Goal: Information Seeking & Learning: Learn about a topic

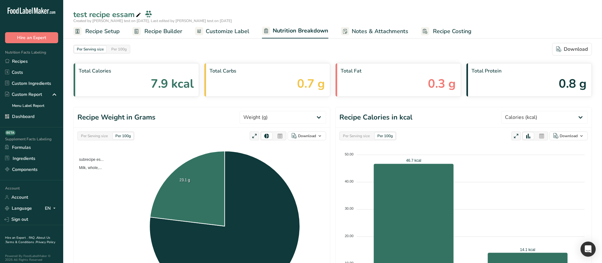
select select "Calories"
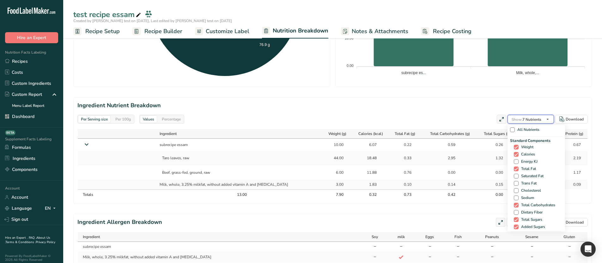
click at [537, 122] on span "Show: 7 Nutrients" at bounding box center [526, 119] width 30 height 5
click at [526, 133] on div "All Nutrients" at bounding box center [536, 131] width 52 height 12
click at [520, 131] on span "All Nutrients" at bounding box center [526, 130] width 25 height 5
click at [514, 131] on input "All Nutrients" at bounding box center [512, 130] width 4 height 4
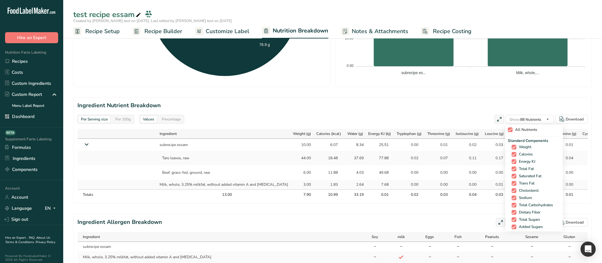
click at [524, 130] on span "All Nutrients" at bounding box center [524, 130] width 25 height 5
click at [512, 130] on input "All Nutrients" at bounding box center [509, 130] width 4 height 4
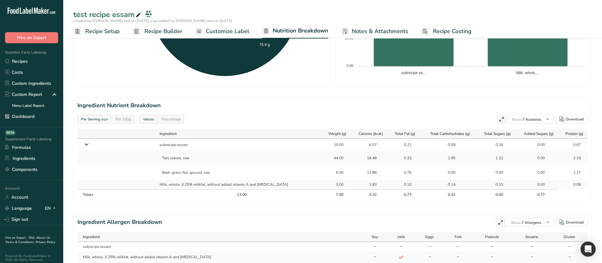
click at [84, 142] on icon at bounding box center [86, 145] width 11 height 8
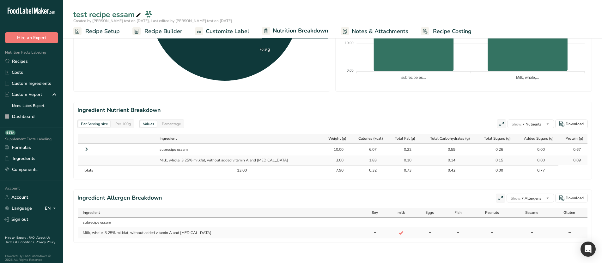
click at [86, 145] on icon at bounding box center [87, 149] width 8 height 11
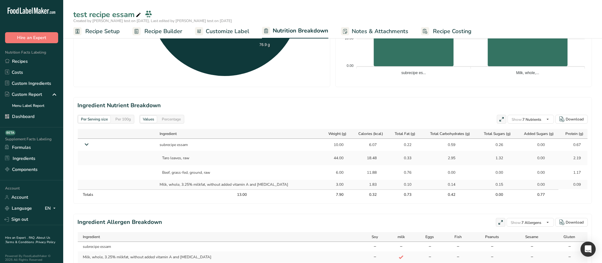
click at [86, 145] on icon at bounding box center [86, 145] width 11 height 8
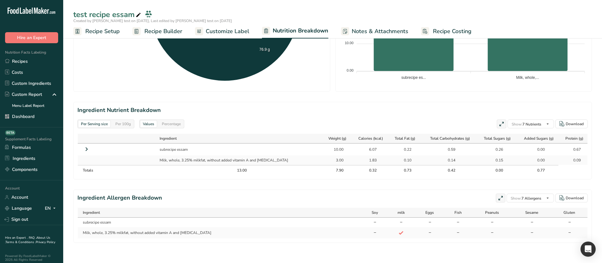
click at [89, 144] on icon at bounding box center [87, 149] width 8 height 11
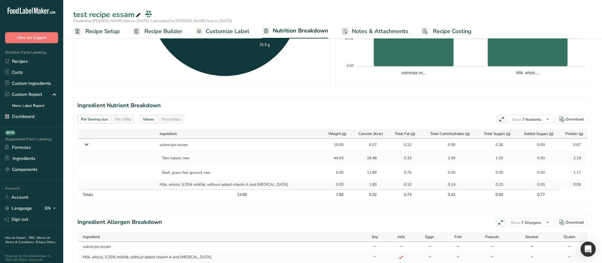
click at [125, 119] on div "Per 100g" at bounding box center [123, 119] width 21 height 7
click at [166, 120] on div "Percentage" at bounding box center [171, 119] width 24 height 7
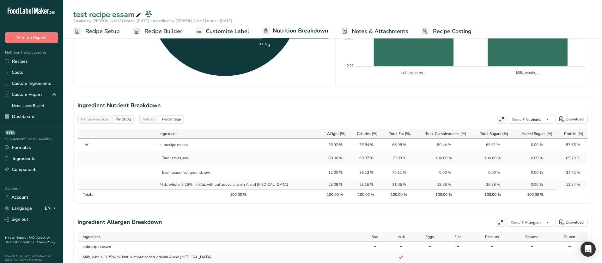
click at [148, 122] on div "Values" at bounding box center [148, 119] width 16 height 7
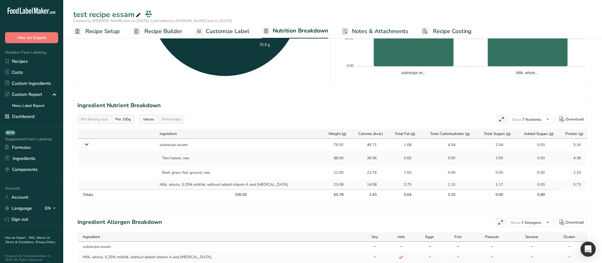
click at [172, 123] on div "Percentage" at bounding box center [171, 119] width 24 height 7
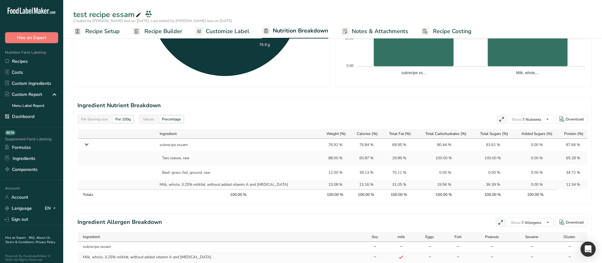
click at [153, 119] on div "Values" at bounding box center [148, 119] width 16 height 7
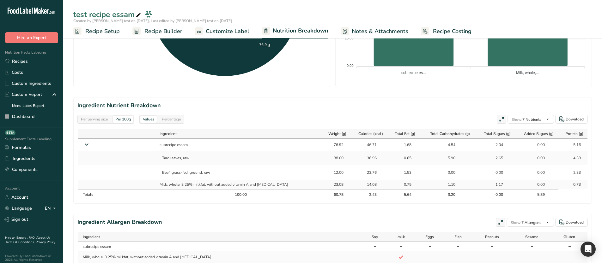
click at [170, 119] on div "Percentage" at bounding box center [171, 119] width 24 height 7
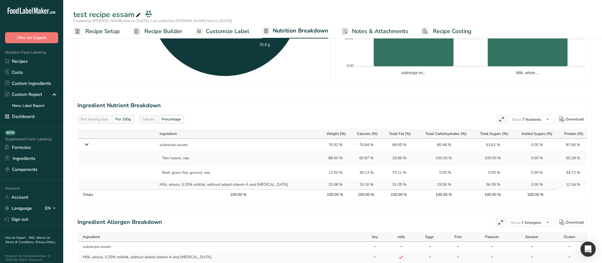
drag, startPoint x: 357, startPoint y: 160, endPoint x: 340, endPoint y: 160, distance: 16.7
click at [350, 160] on td "60.87 %" at bounding box center [366, 158] width 32 height 15
copy div "60.87"
drag, startPoint x: 358, startPoint y: 171, endPoint x: 345, endPoint y: 173, distance: 12.8
click at [352, 173] on div "39.13 %" at bounding box center [365, 173] width 27 height 6
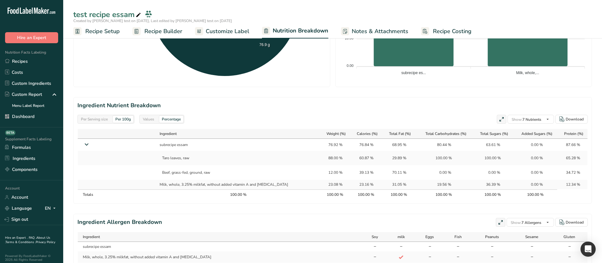
copy div "39.13"
click at [89, 120] on div "Per Serving size" at bounding box center [94, 119] width 32 height 7
click at [125, 119] on div "Per 100g" at bounding box center [123, 119] width 21 height 7
click at [95, 120] on div "Per Serving size" at bounding box center [94, 119] width 32 height 7
click at [146, 120] on div "Values" at bounding box center [148, 119] width 16 height 7
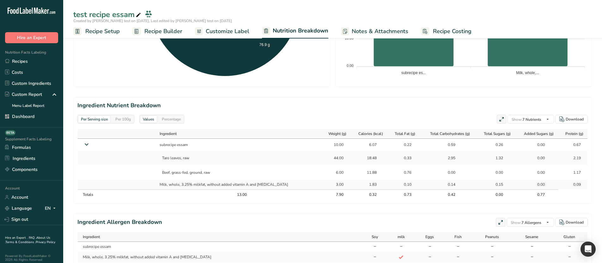
click at [123, 120] on div "Per 100g" at bounding box center [123, 119] width 21 height 7
click at [92, 122] on div "Per Serving size" at bounding box center [94, 119] width 32 height 7
click at [171, 120] on div "Percentage" at bounding box center [171, 119] width 24 height 7
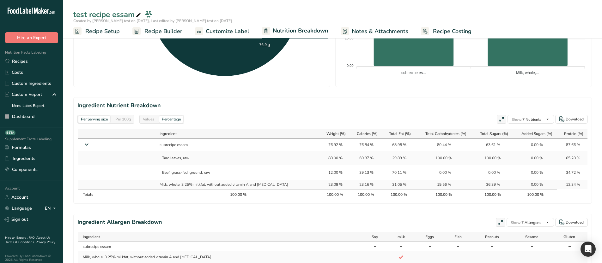
click at [145, 119] on div "Values" at bounding box center [148, 119] width 16 height 7
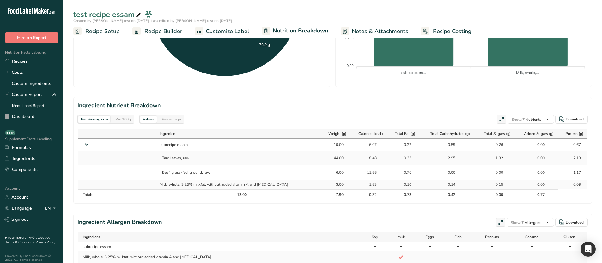
click at [127, 122] on div "Per 100g" at bounding box center [123, 119] width 21 height 7
click at [90, 122] on div "Per Serving size" at bounding box center [94, 119] width 32 height 7
click at [171, 121] on div "Percentage" at bounding box center [171, 119] width 24 height 7
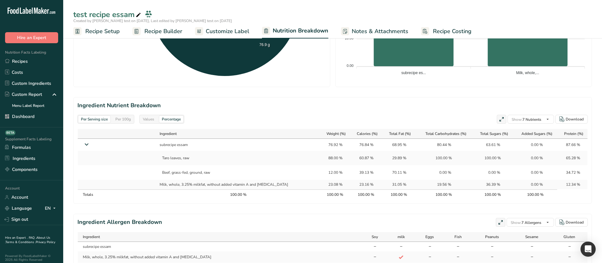
click at [152, 122] on div "Values" at bounding box center [148, 119] width 16 height 7
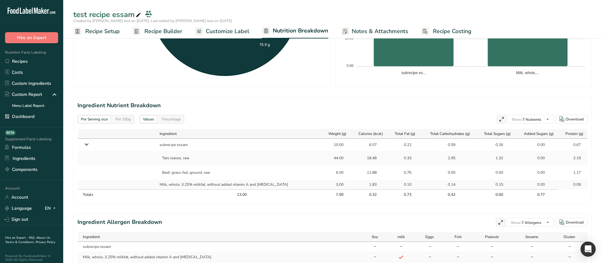
click at [169, 121] on div "Percentage" at bounding box center [171, 119] width 24 height 7
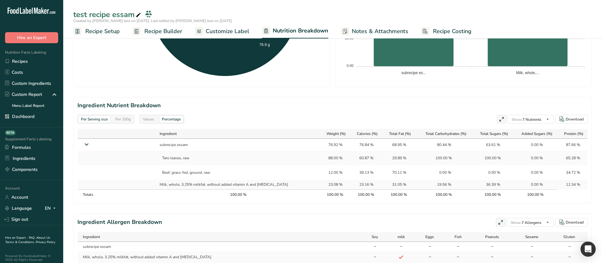
click at [153, 122] on div "Values" at bounding box center [148, 119] width 16 height 7
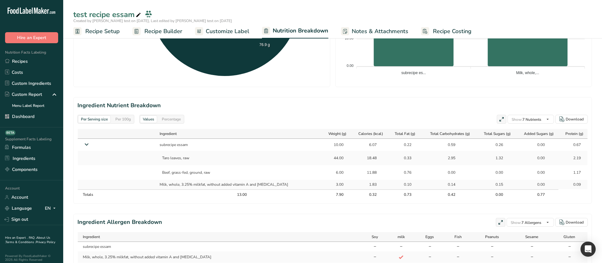
click at [126, 122] on div "Per 100g" at bounding box center [123, 119] width 21 height 7
click at [100, 120] on div "Per Serving size" at bounding box center [94, 119] width 32 height 7
click at [126, 118] on div "Per 100g" at bounding box center [123, 119] width 21 height 7
click at [162, 120] on div "Percentage" at bounding box center [171, 119] width 24 height 7
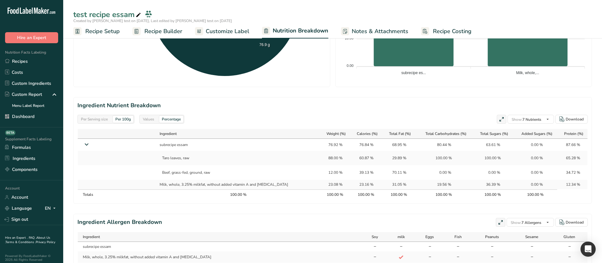
click at [146, 120] on div "Values" at bounding box center [148, 119] width 16 height 7
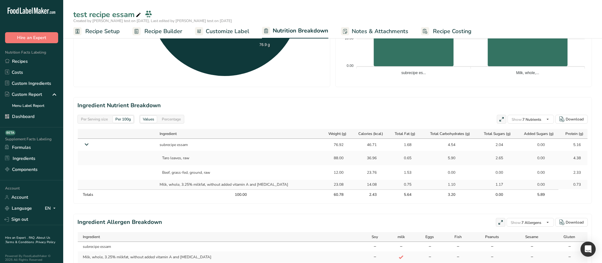
click at [163, 120] on div "Percentage" at bounding box center [171, 119] width 24 height 7
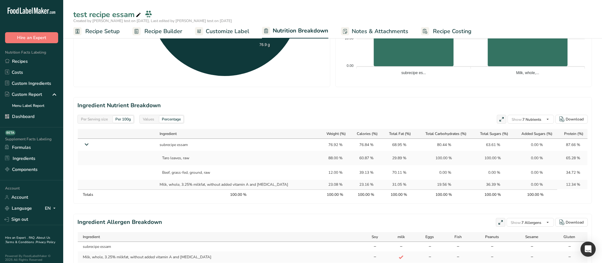
click at [138, 122] on div "Per Serving size Per 100g Values Percentage" at bounding box center [130, 119] width 107 height 9
click at [147, 120] on div "Values" at bounding box center [148, 119] width 16 height 7
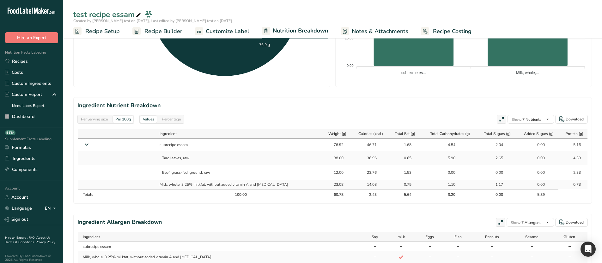
click at [169, 120] on div "Percentage" at bounding box center [171, 119] width 24 height 7
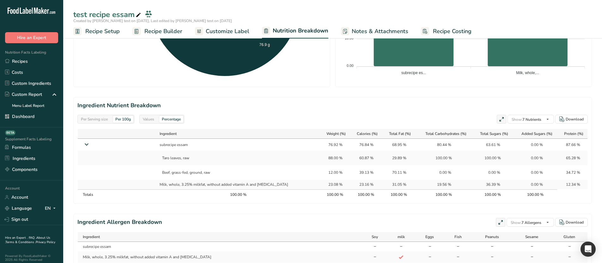
click at [151, 119] on div "Values" at bounding box center [148, 119] width 16 height 7
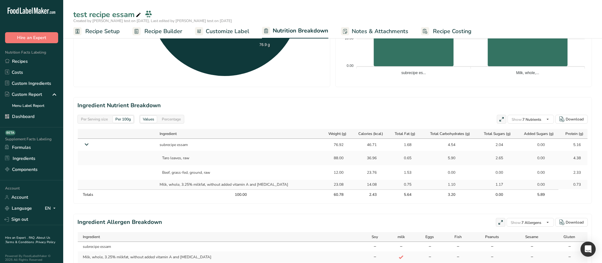
click at [162, 119] on div "Percentage" at bounding box center [171, 119] width 24 height 7
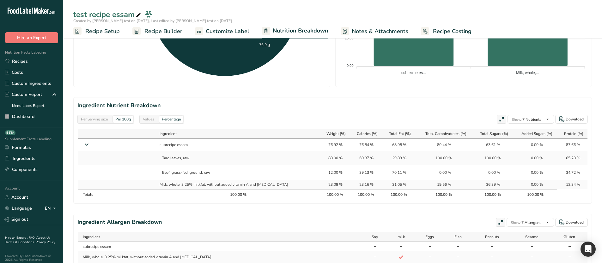
click at [151, 120] on div "Values" at bounding box center [148, 119] width 16 height 7
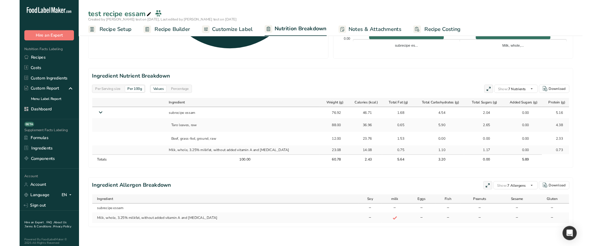
scroll to position [254, 0]
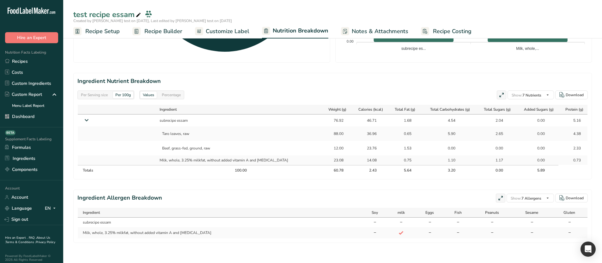
click at [171, 91] on div "Values Percentage" at bounding box center [161, 95] width 45 height 9
click at [167, 77] on h2 "Ingredient Nutrient Breakdown" at bounding box center [332, 81] width 510 height 9
click at [182, 92] on div "Percentage" at bounding box center [171, 95] width 24 height 7
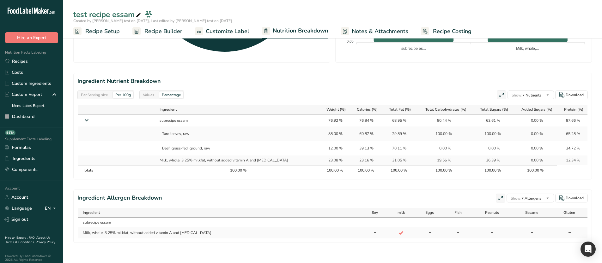
click at [146, 92] on div "Values" at bounding box center [148, 95] width 16 height 7
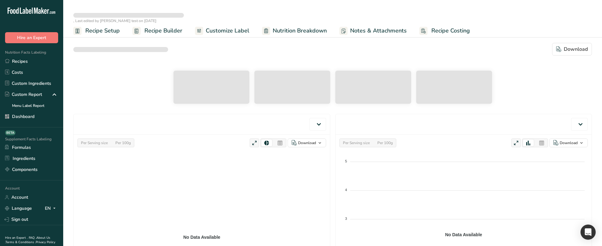
select select "Calories"
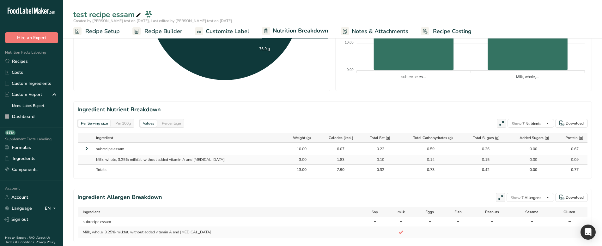
click at [83, 150] on icon at bounding box center [87, 148] width 8 height 11
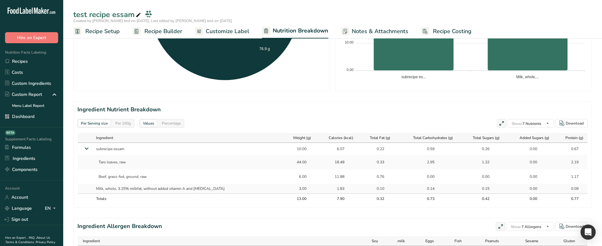
click at [83, 150] on icon at bounding box center [86, 149] width 11 height 8
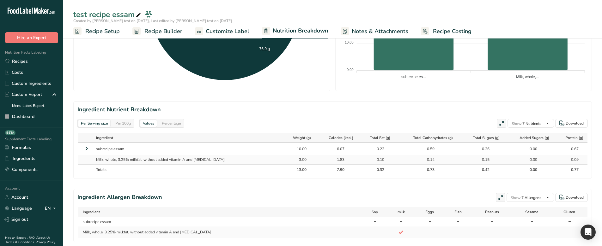
click at [494, 122] on div "Per Serving size Per 100g Values Percentage Show: 7 Nutrients All Nutrients Sta…" at bounding box center [332, 123] width 510 height 9
click at [498, 124] on icon at bounding box center [501, 123] width 6 height 9
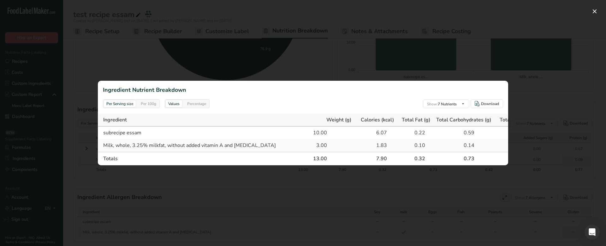
click at [136, 59] on div at bounding box center [303, 123] width 606 height 246
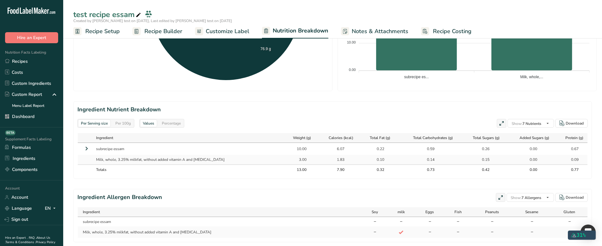
click at [500, 123] on icon at bounding box center [501, 123] width 6 height 9
click at [503, 125] on span at bounding box center [501, 124] width 8 height 8
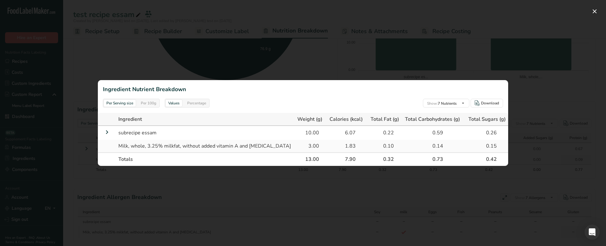
click at [109, 131] on icon at bounding box center [107, 132] width 8 height 11
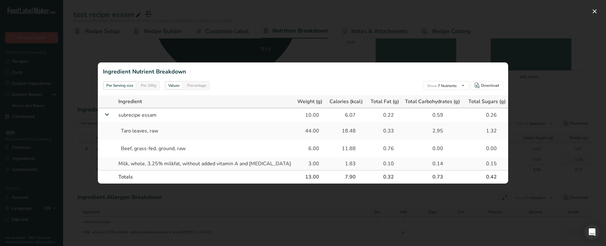
click at [187, 85] on div "Percentage" at bounding box center [197, 85] width 24 height 7
click at [288, 48] on div at bounding box center [303, 123] width 606 height 246
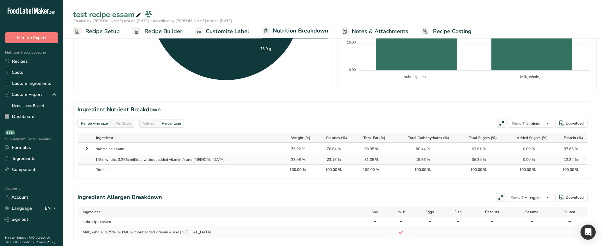
click at [85, 150] on icon at bounding box center [87, 148] width 8 height 11
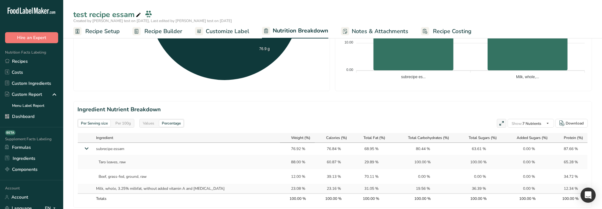
click at [293, 139] on span "Weight (%)" at bounding box center [300, 138] width 19 height 6
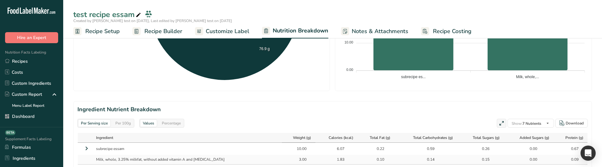
click at [293, 140] on span "Weight (g)" at bounding box center [302, 138] width 18 height 6
click at [293, 137] on span "Weight (g)" at bounding box center [302, 138] width 19 height 6
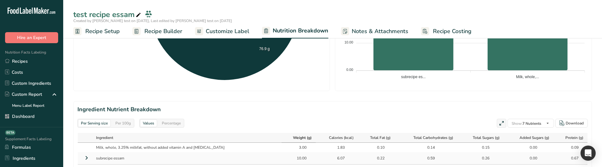
click at [293, 138] on span "Weight (g)" at bounding box center [302, 138] width 19 height 6
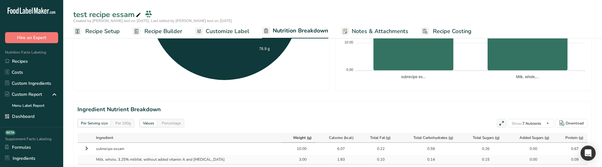
click at [284, 139] on div "Weight (g)" at bounding box center [297, 138] width 27 height 6
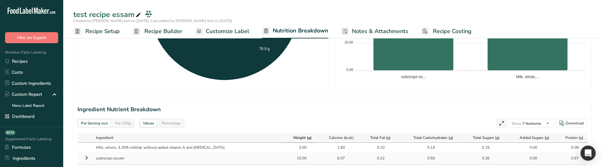
click at [293, 138] on span "Weight (g)" at bounding box center [302, 138] width 19 height 6
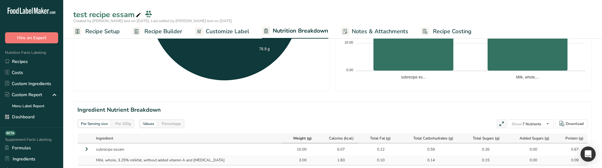
click at [334, 138] on span "Calories (kcal)" at bounding box center [341, 138] width 25 height 6
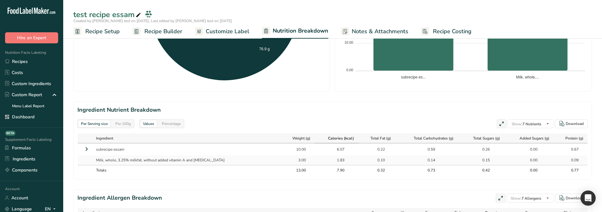
click at [334, 138] on span "Calories (kcal)" at bounding box center [341, 138] width 26 height 6
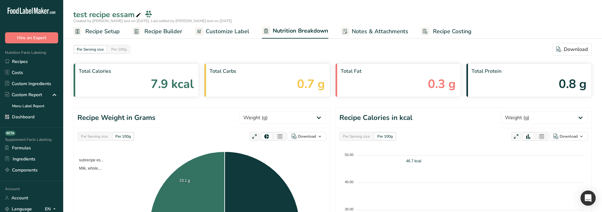
select select "Calories"
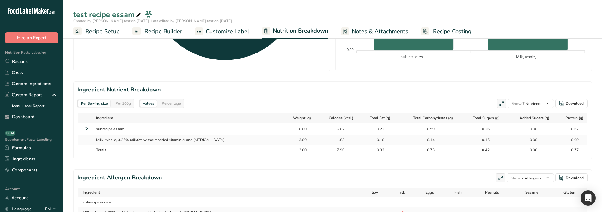
click at [297, 113] on th "Weight (g)" at bounding box center [298, 118] width 33 height 10
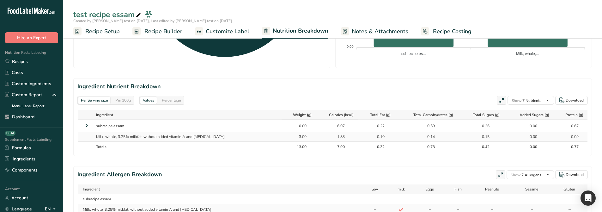
click at [332, 114] on span "Calories (kcal)" at bounding box center [341, 115] width 25 height 6
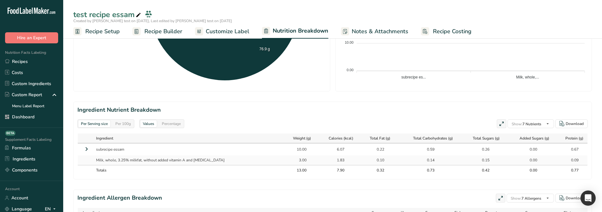
select select "Calories"
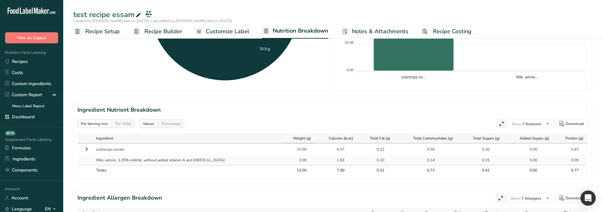
scroll to position [214, 0]
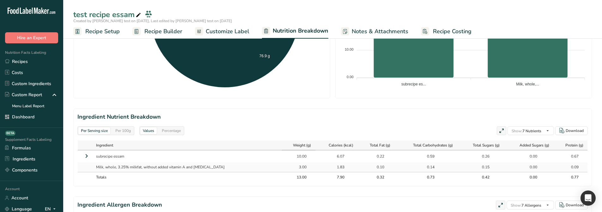
click at [293, 147] on span "Weight (g)" at bounding box center [302, 145] width 18 height 6
click at [293, 147] on span "Weight (g)" at bounding box center [302, 145] width 19 height 6
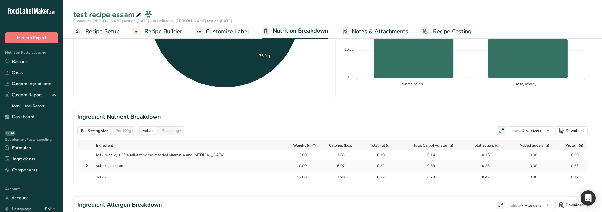
click at [293, 147] on span "Weight (g)" at bounding box center [302, 145] width 19 height 6
click at [293, 147] on span "Weight (g)" at bounding box center [302, 145] width 18 height 6
click at [293, 144] on span "Weight (g)" at bounding box center [302, 145] width 18 height 6
click at [293, 144] on span "Weight (g)" at bounding box center [302, 145] width 19 height 6
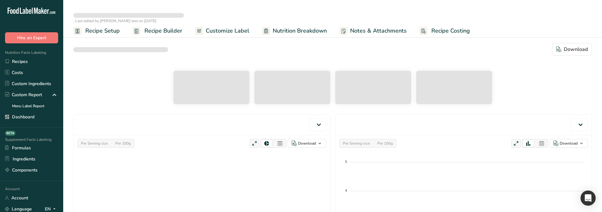
scroll to position [244, 0]
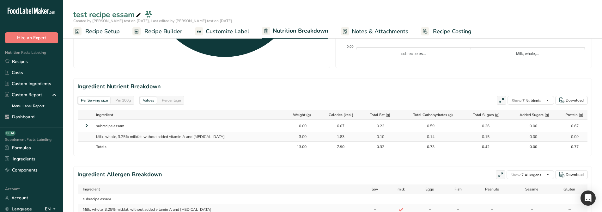
select select "Calories"
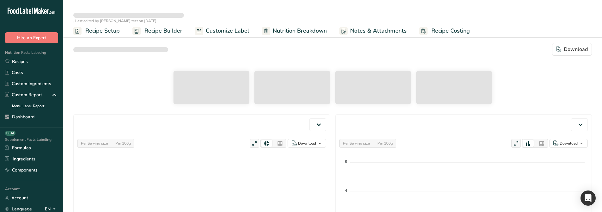
select select "Calories"
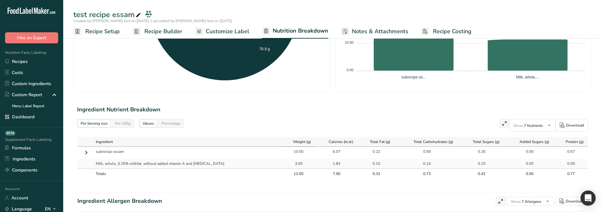
scroll to position [280, 0]
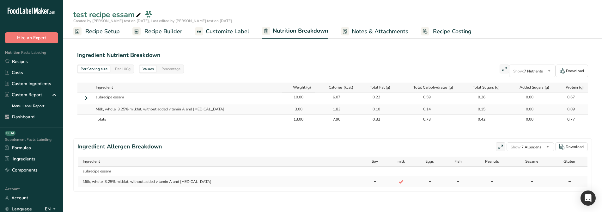
click at [293, 84] on span "Weight (g)" at bounding box center [302, 87] width 18 height 6
click at [293, 84] on span "Weight (g)" at bounding box center [302, 87] width 19 height 6
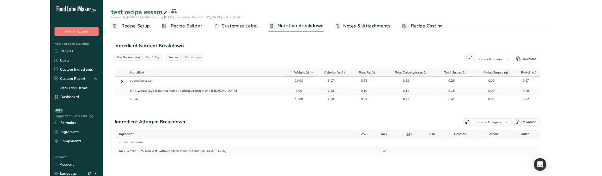
scroll to position [277, 0]
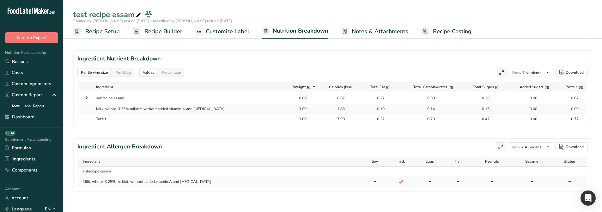
click at [109, 84] on span "Ingredient" at bounding box center [104, 87] width 17 height 6
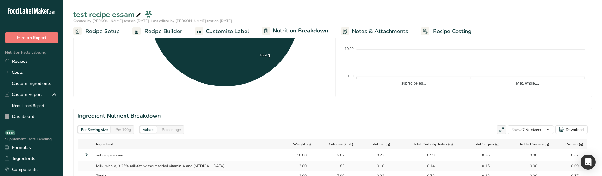
scroll to position [246, 0]
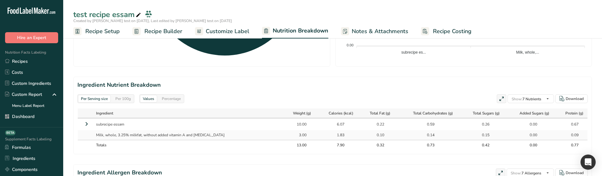
select select "Calories"
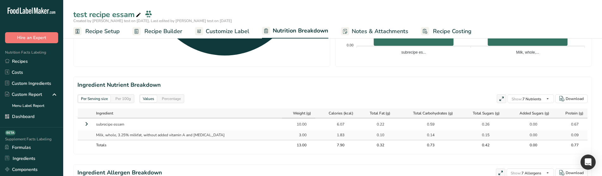
click at [293, 115] on span "Weight (g)" at bounding box center [302, 114] width 18 height 6
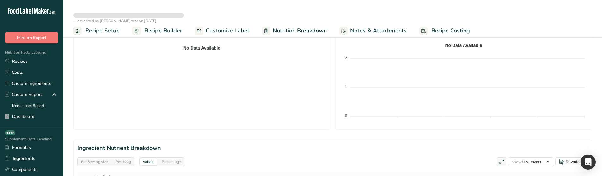
scroll to position [280, 0]
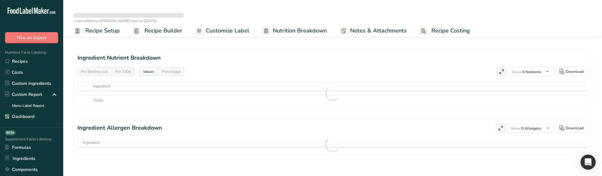
select select "Calories"
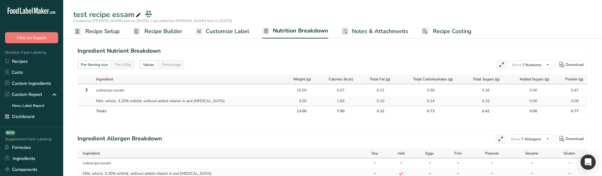
scroll to position [273, 0]
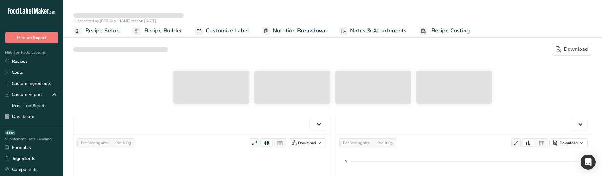
scroll to position [253, 0]
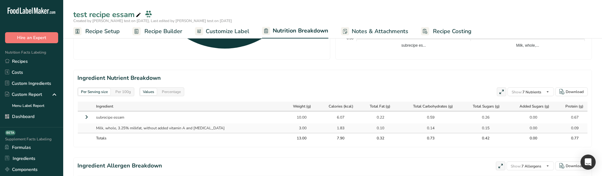
select select "Calories"
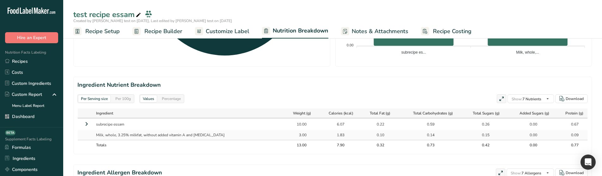
click at [108, 113] on span "Ingredient" at bounding box center [104, 114] width 17 height 6
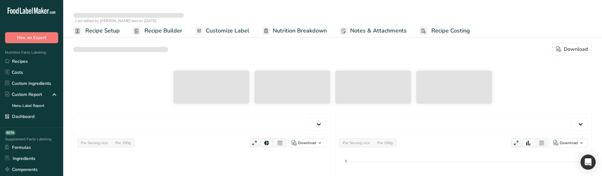
select select "Calories"
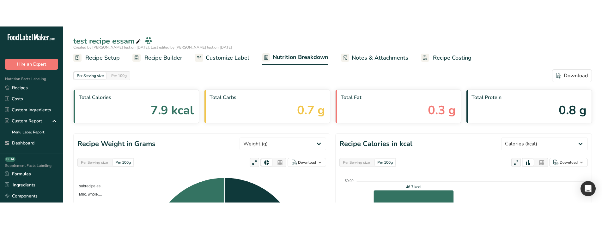
scroll to position [221, 0]
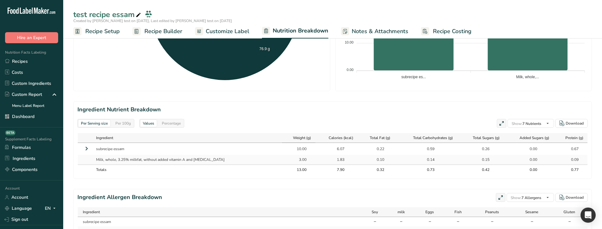
click at [293, 138] on span "Weight (g)" at bounding box center [302, 138] width 18 height 6
click at [293, 138] on span "Weight (g)" at bounding box center [302, 138] width 19 height 6
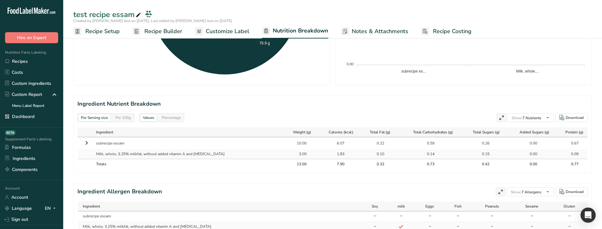
scroll to position [220, 0]
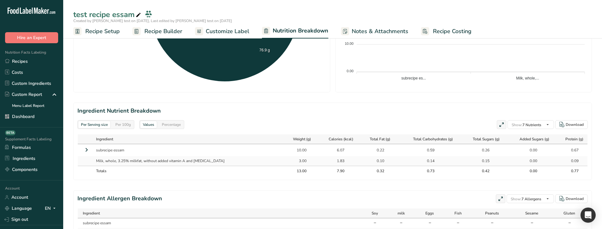
select select "Calories"
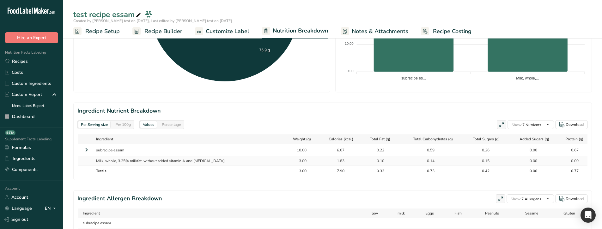
click at [285, 141] on div "Weight (g)" at bounding box center [298, 139] width 26 height 6
click at [293, 141] on span "Weight (g)" at bounding box center [302, 139] width 18 height 6
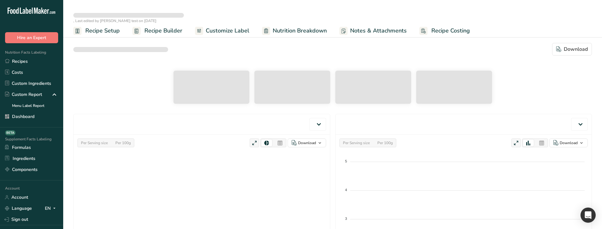
select select "Calories"
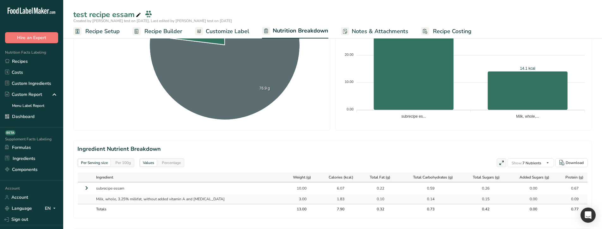
scroll to position [221, 0]
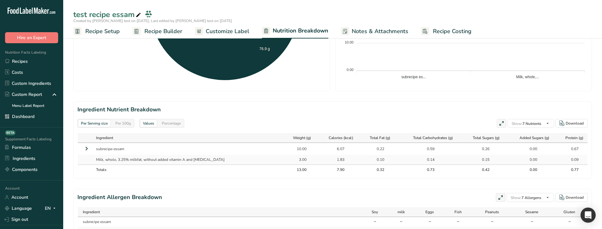
select select "Calories"
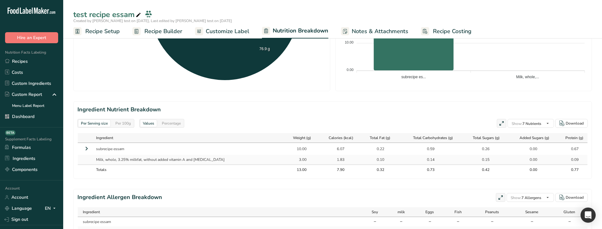
scroll to position [214, 0]
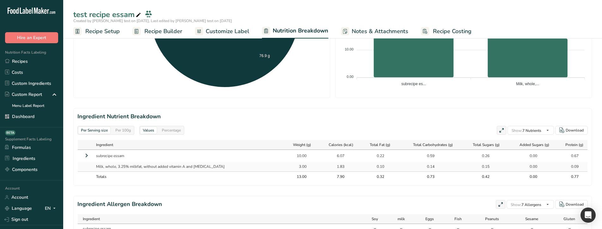
click at [293, 147] on span "Weight (g)" at bounding box center [302, 145] width 18 height 6
click at [293, 146] on span "Weight (g)" at bounding box center [302, 145] width 18 height 6
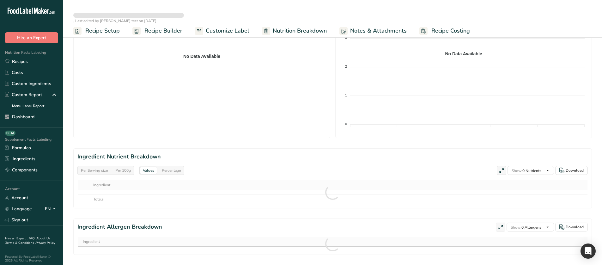
scroll to position [189, 0]
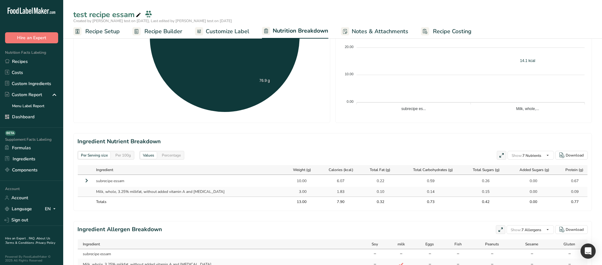
select select "Calories"
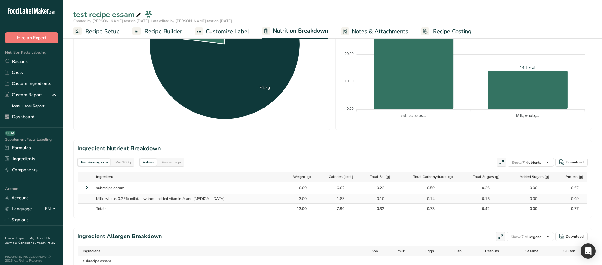
click at [293, 178] on span "Weight (g)" at bounding box center [302, 177] width 18 height 6
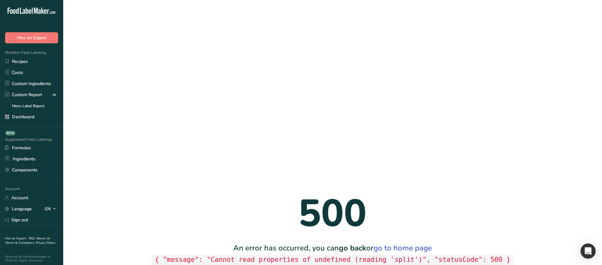
scroll to position [0, 0]
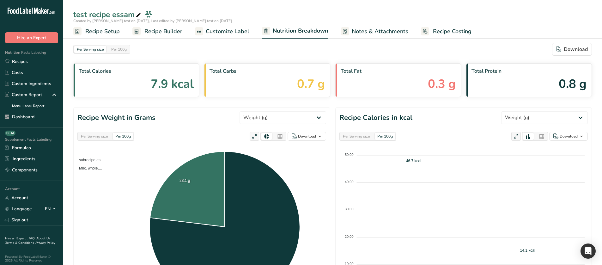
select select "Calories"
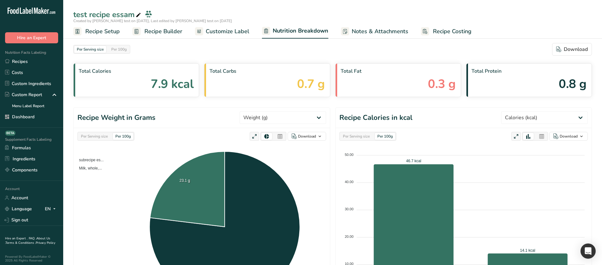
scroll to position [221, 0]
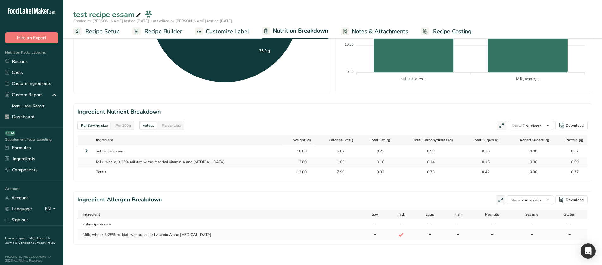
click at [293, 140] on span "Weight (g)" at bounding box center [302, 140] width 18 height 6
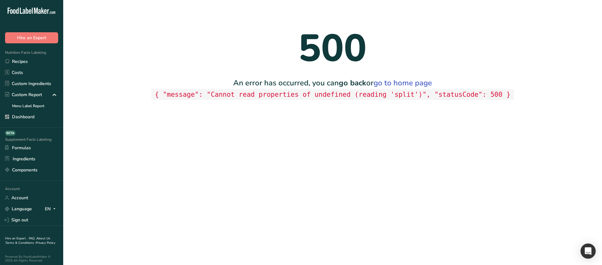
scroll to position [0, 0]
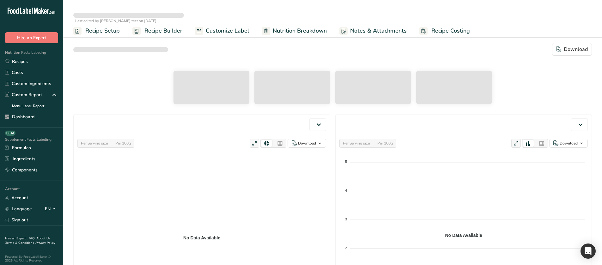
select select "Calories"
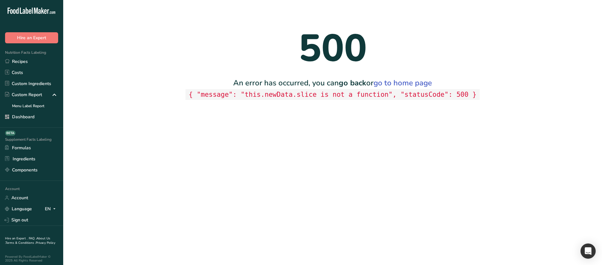
click at [291, 97] on code "{ "message": "this.newData.slice is not a function", "statusCode": 500 }" at bounding box center [332, 94] width 294 height 11
copy code "newData"
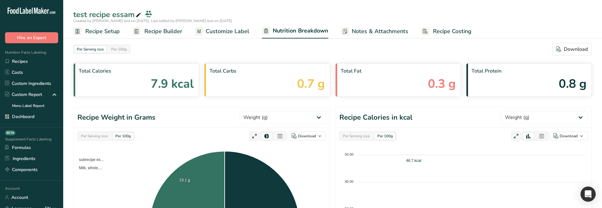
select select "Calories"
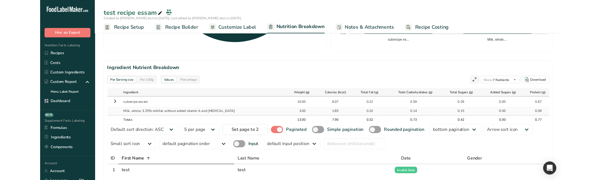
scroll to position [316, 0]
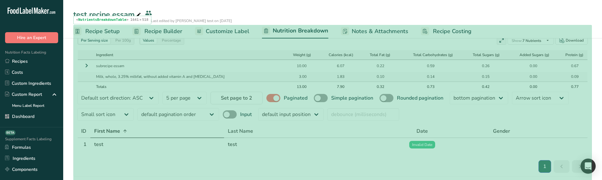
click at [196, 45] on section "Ingredient Nutrient Breakdown Per Serving size Per 100g Values Percentage Show:…" at bounding box center [332, 97] width 518 height 159
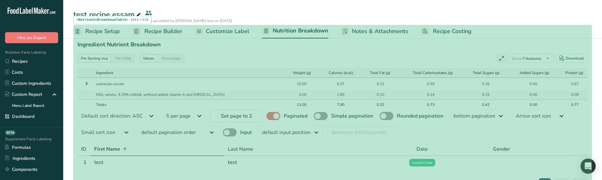
scroll to position [284, 0]
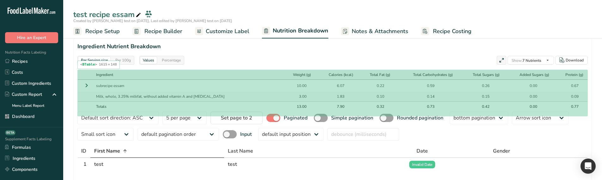
click at [231, 74] on div "Ingredient" at bounding box center [187, 75] width 183 height 6
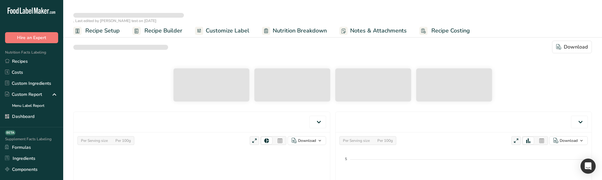
scroll to position [201, 0]
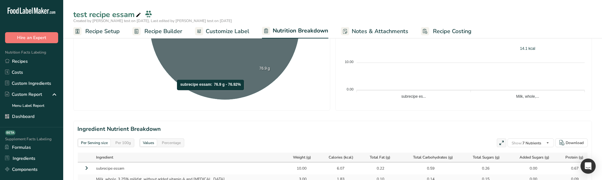
select select "Calories"
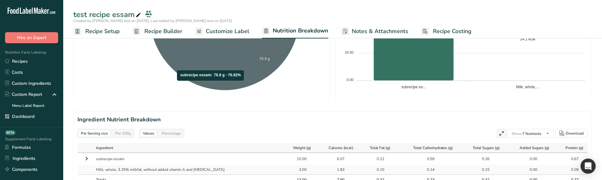
scroll to position [214, 0]
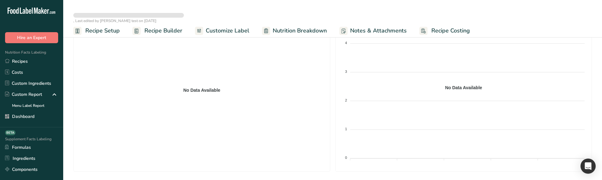
scroll to position [253, 0]
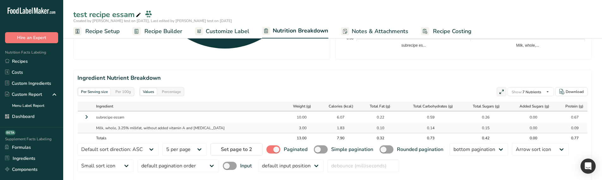
select select "Calories"
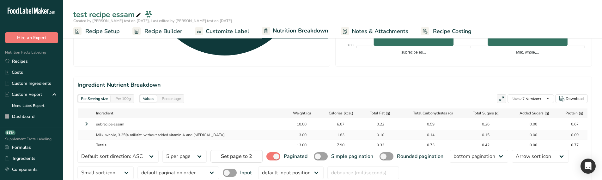
click at [296, 113] on span "Weight (g)" at bounding box center [302, 114] width 18 height 6
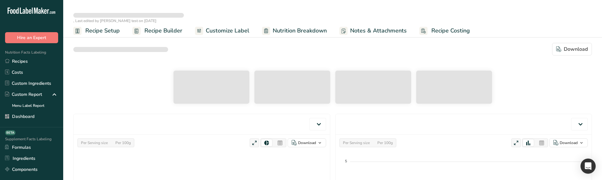
scroll to position [156, 0]
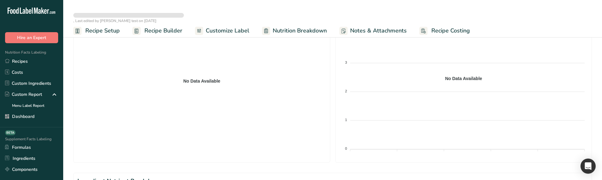
select select "Calories"
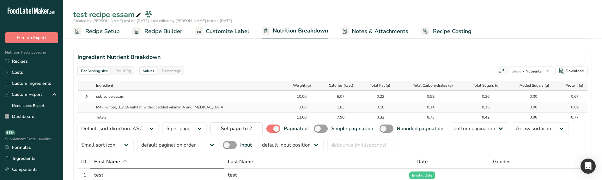
scroll to position [309, 0]
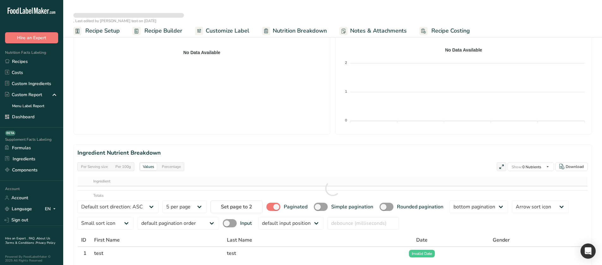
scroll to position [239, 0]
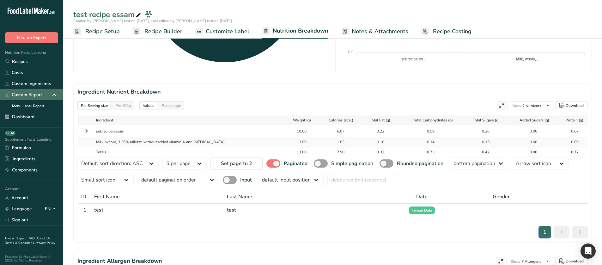
select select "Calories"
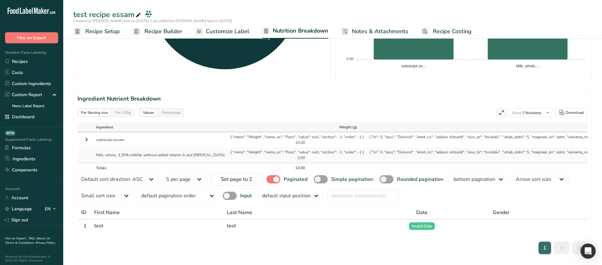
drag, startPoint x: 348, startPoint y: 135, endPoint x: 216, endPoint y: 137, distance: 132.0
click at [227, 137] on td "{ "name": "Weight", "name_es": "Peso", "value": null, "section": -1, "order": -…" at bounding box center [296, 139] width 139 height 15
copy td "{ "name": "Weight", "name_es": "Peso", "value": null, "section": -1, "order": -…"
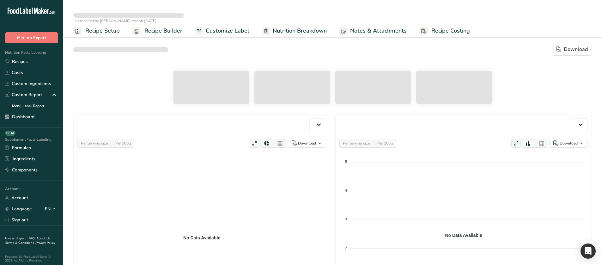
scroll to position [2, 0]
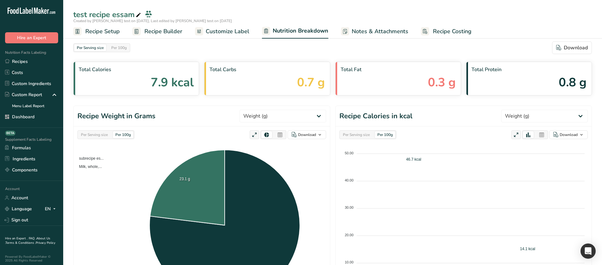
select select "Calories"
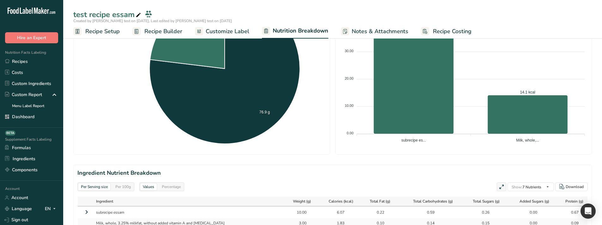
scroll to position [221, 0]
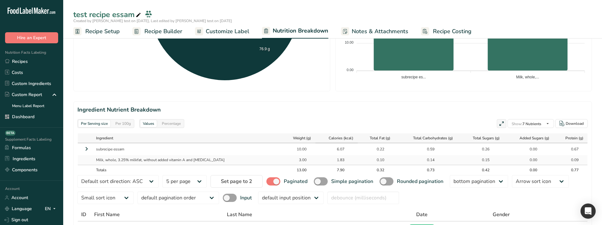
click at [328, 140] on span "Calories (kcal)" at bounding box center [340, 138] width 25 height 6
click at [328, 140] on span "Calories (kcal)" at bounding box center [341, 138] width 26 height 6
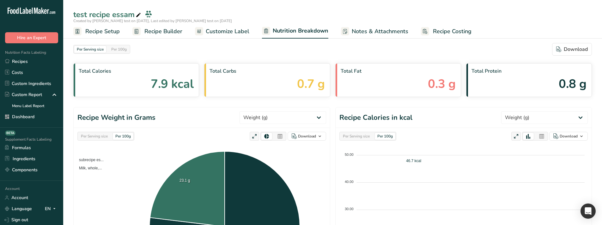
select select "Calories"
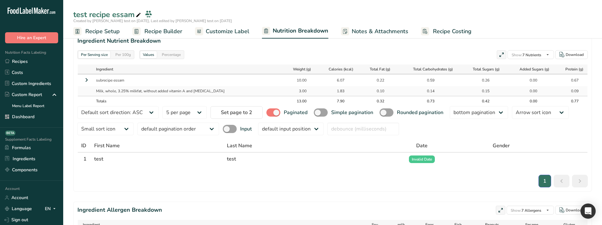
scroll to position [316, 0]
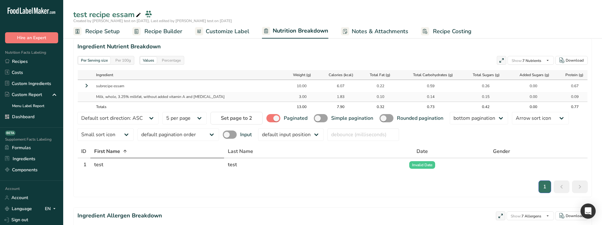
scroll to position [277, 0]
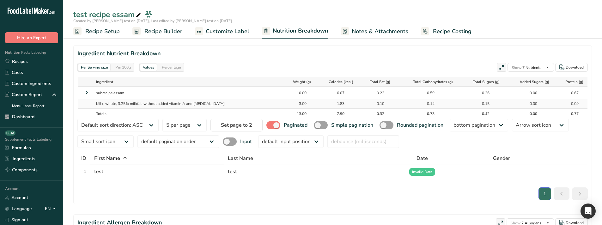
select select "Calories"
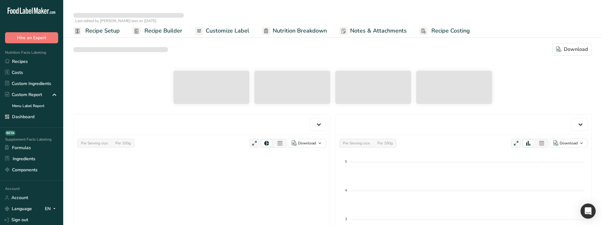
scroll to position [221, 0]
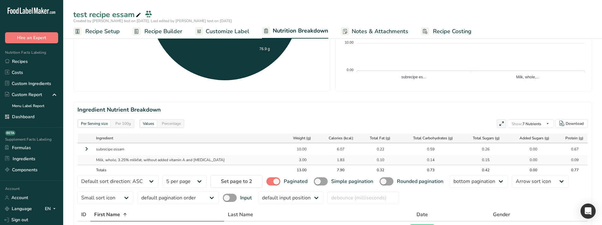
select select "Calories"
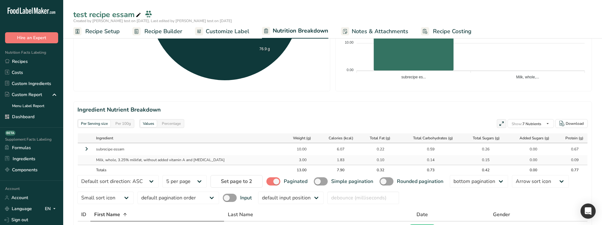
scroll to position [214, 0]
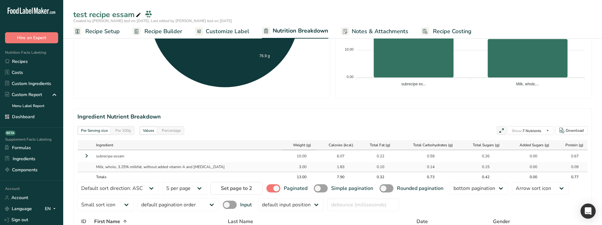
click at [293, 142] on span "Weight (g)" at bounding box center [302, 145] width 18 height 6
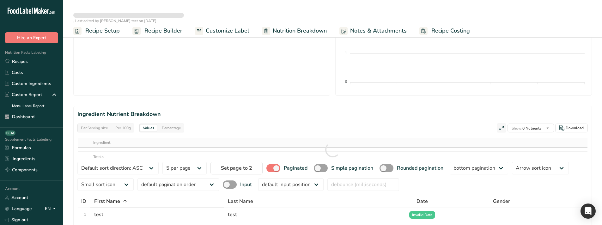
scroll to position [233, 0]
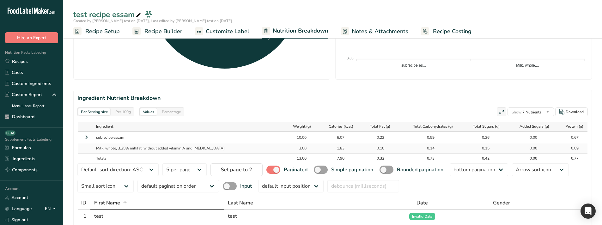
select select "Calories"
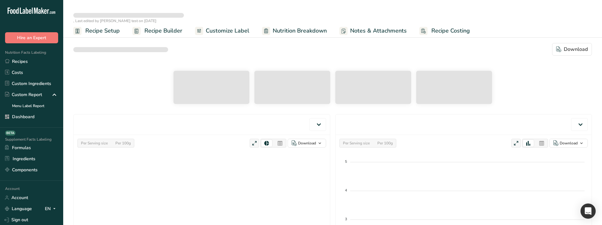
scroll to position [72, 0]
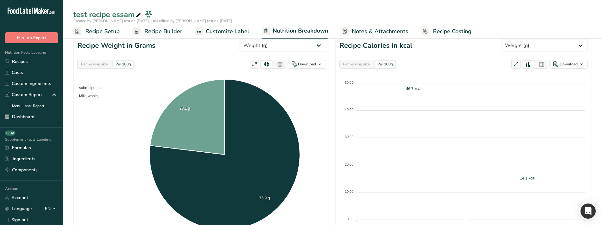
select select "Calories"
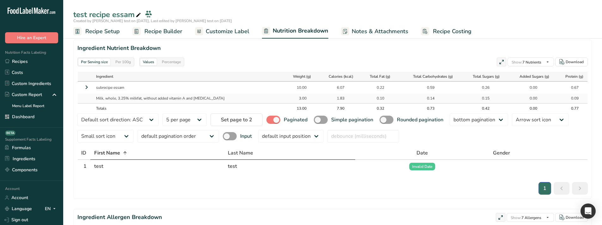
scroll to position [282, 0]
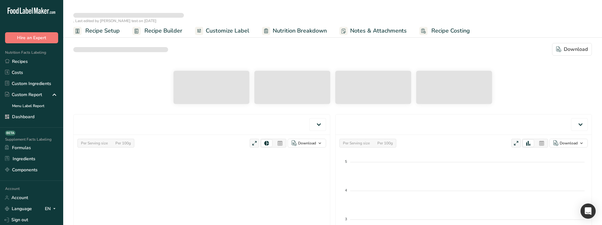
scroll to position [189, 0]
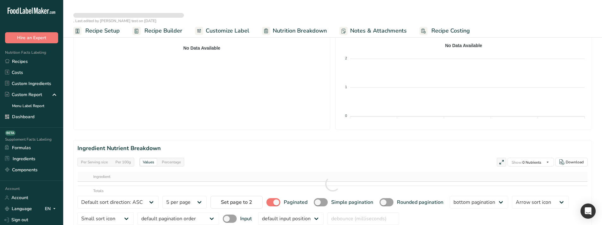
select select "Calories"
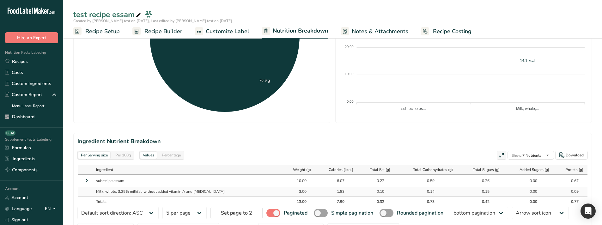
scroll to position [183, 0]
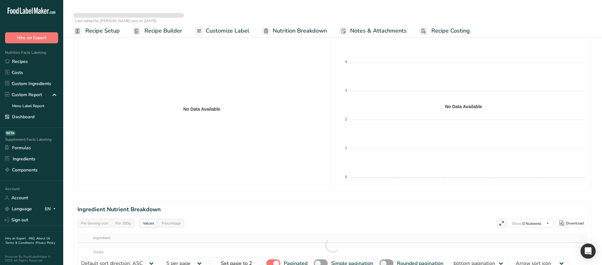
scroll to position [253, 0]
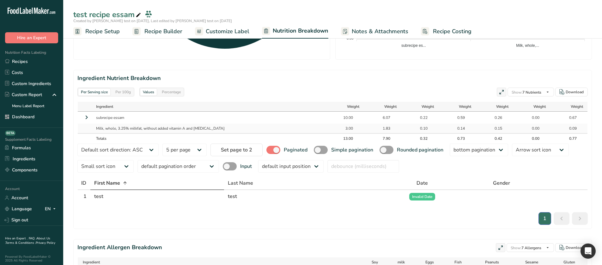
select select "Calories"
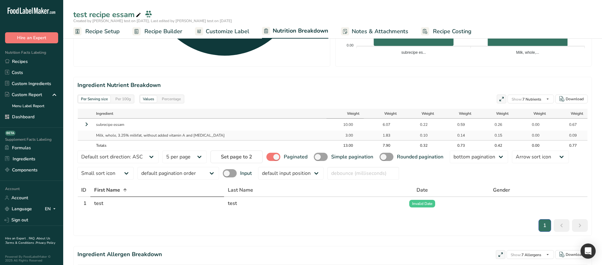
scroll to position [214, 0]
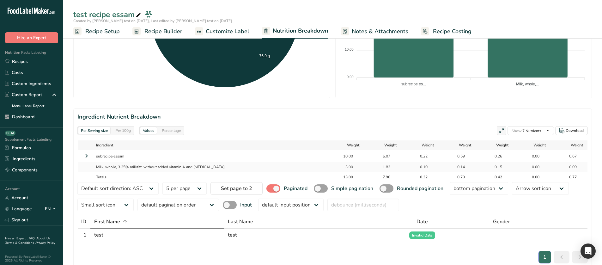
click at [347, 145] on span "Weight" at bounding box center [353, 145] width 12 height 6
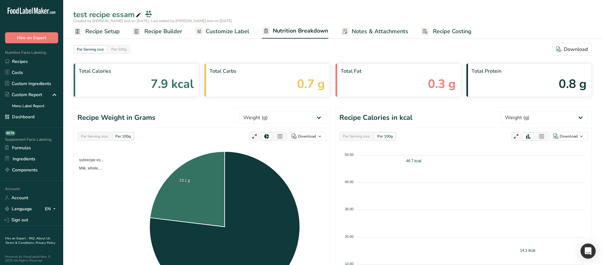
select select "Calories"
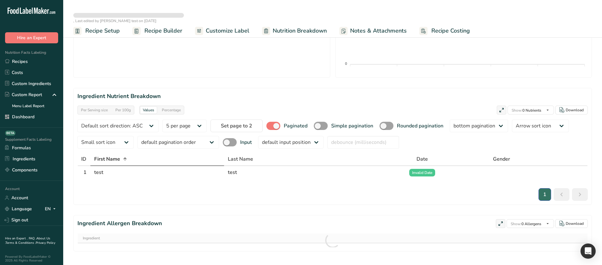
scroll to position [248, 0]
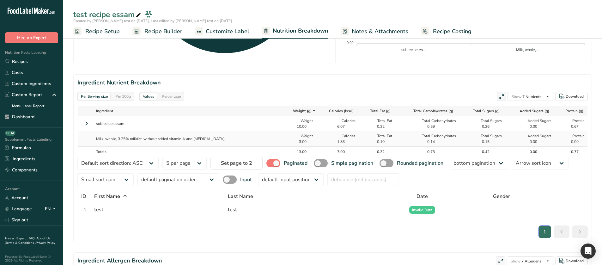
select select "Calories"
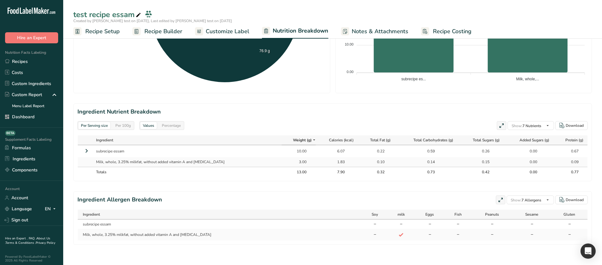
scroll to position [224, 0]
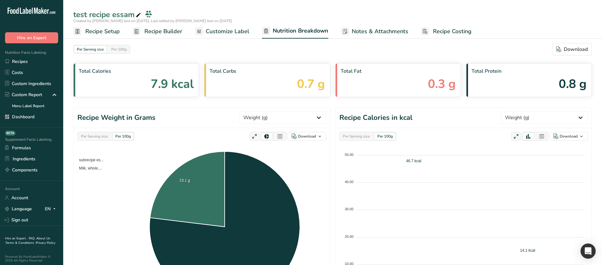
select select "Calories"
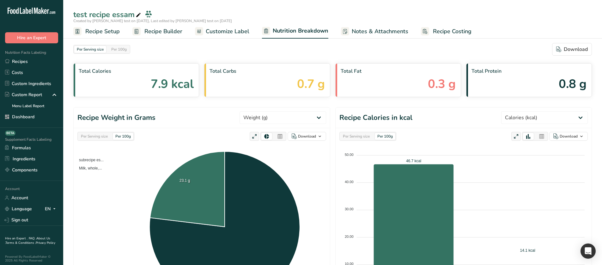
scroll to position [167, 0]
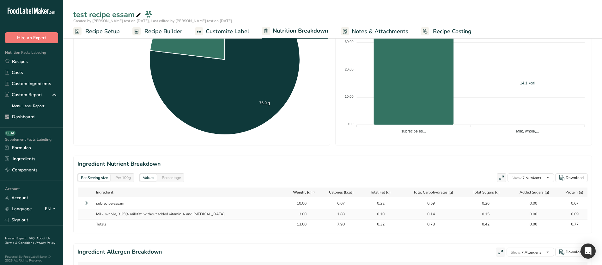
click at [502, 174] on icon at bounding box center [501, 177] width 6 height 9
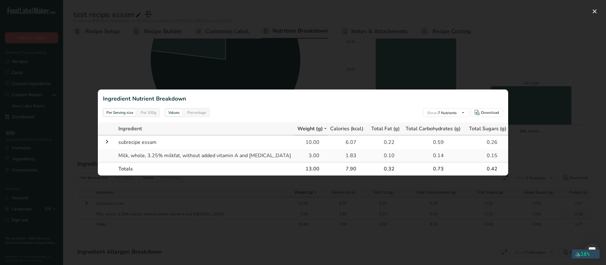
click at [89, 48] on div at bounding box center [303, 132] width 606 height 265
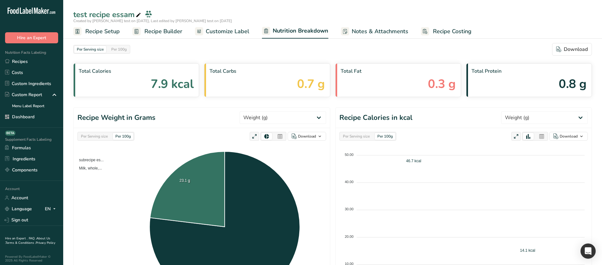
select select "Calories"
